Goal: Check status: Check status

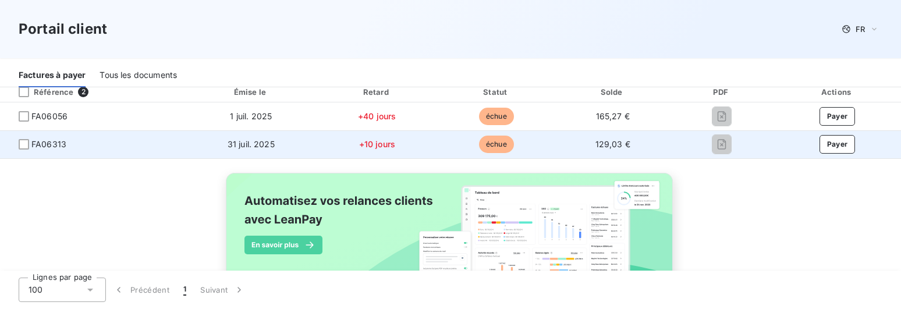
scroll to position [179, 0]
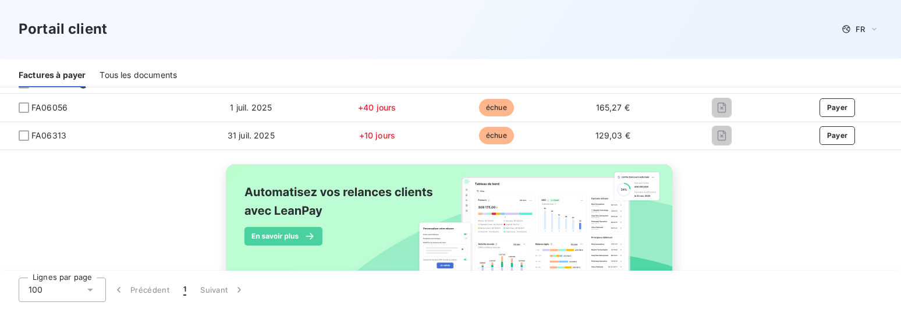
click at [146, 74] on div "Tous les documents" at bounding box center [138, 75] width 77 height 24
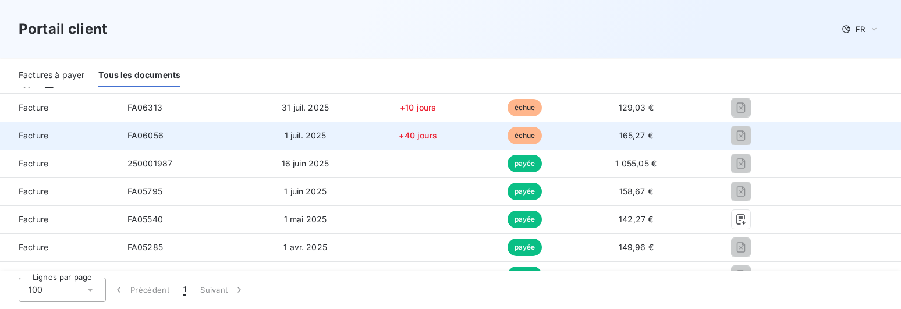
click at [142, 137] on span "FA06056" at bounding box center [146, 135] width 36 height 10
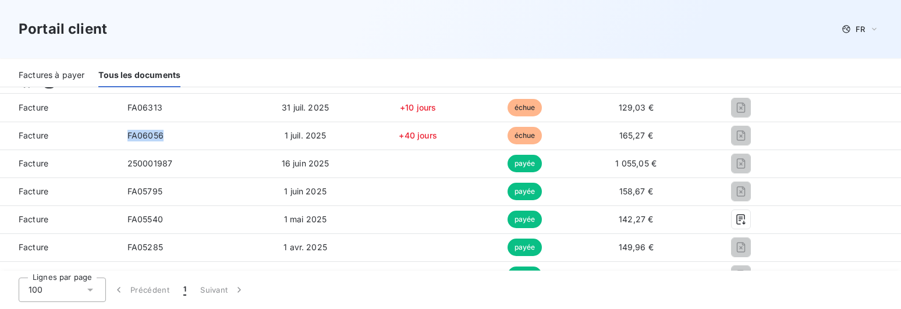
click at [74, 76] on div "Factures à payer" at bounding box center [52, 75] width 66 height 24
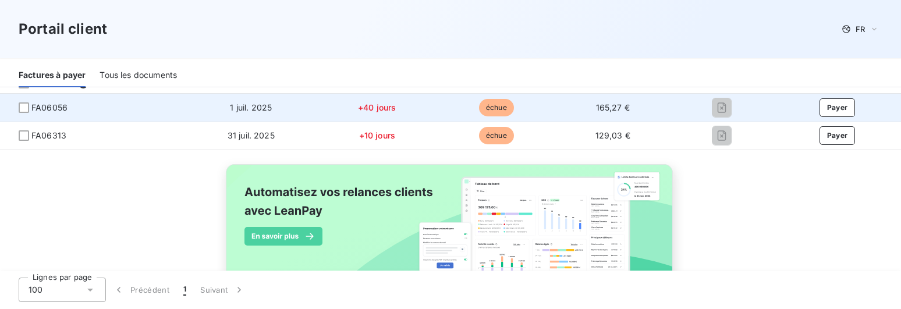
click at [30, 110] on span "FA06056" at bounding box center [92, 108] width 167 height 12
click at [26, 108] on div at bounding box center [24, 107] width 10 height 10
